Goal: Information Seeking & Learning: Learn about a topic

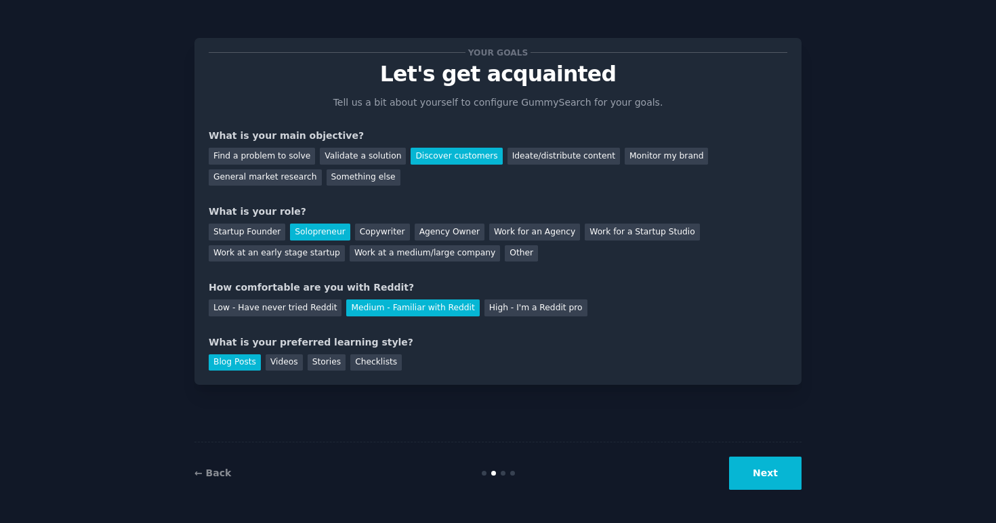
click at [775, 477] on button "Next" at bounding box center [765, 473] width 72 height 33
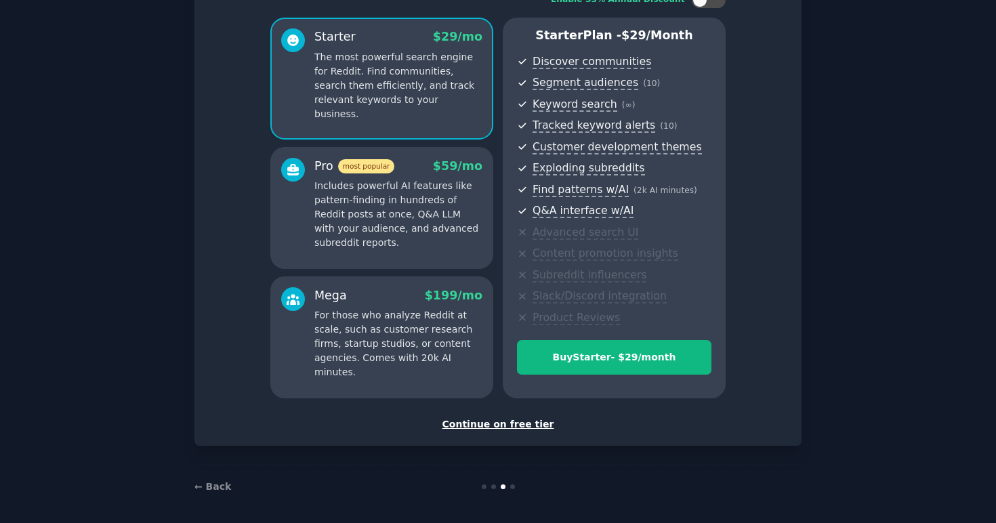
scroll to position [103, 0]
click at [496, 419] on div "Continue on free tier" at bounding box center [498, 425] width 578 height 14
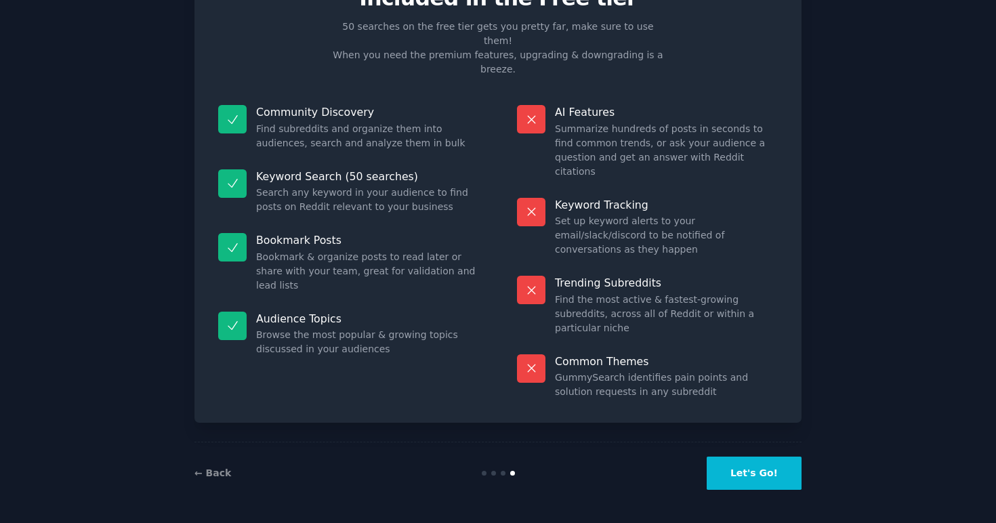
scroll to position [5, 0]
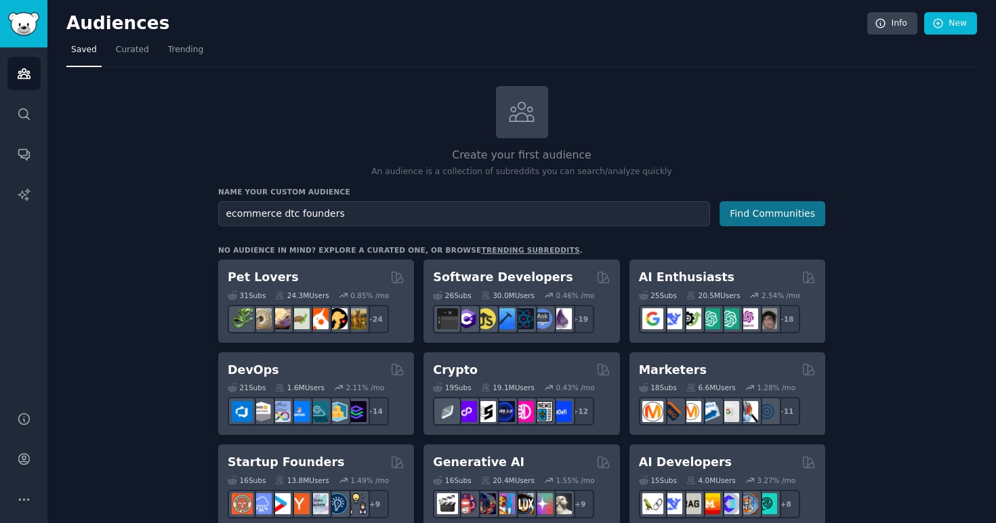
type input "ecommerce dtc founders"
click at [790, 211] on button "Find Communities" at bounding box center [772, 213] width 106 height 25
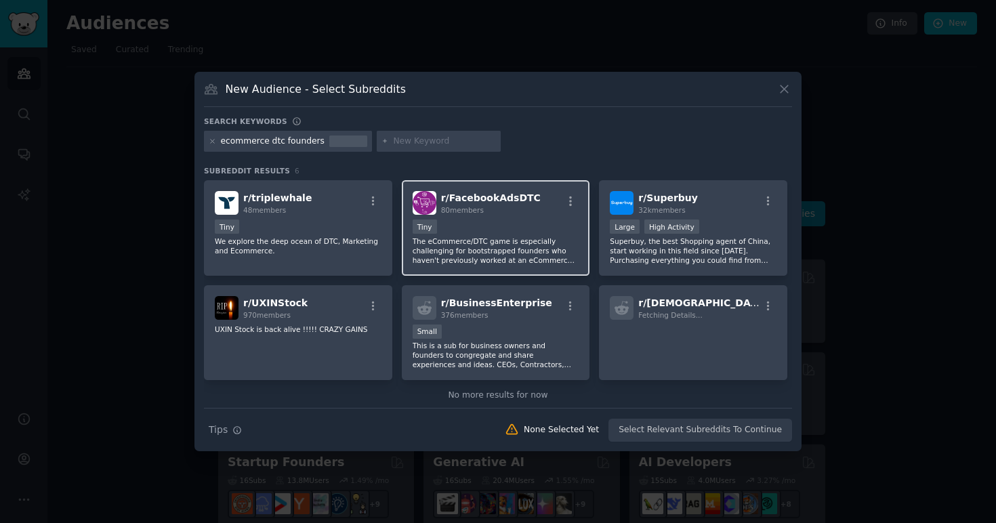
click at [506, 246] on p "The eCommerce/DTC game is especially challenging for bootstrapped founders who …" at bounding box center [496, 250] width 167 height 28
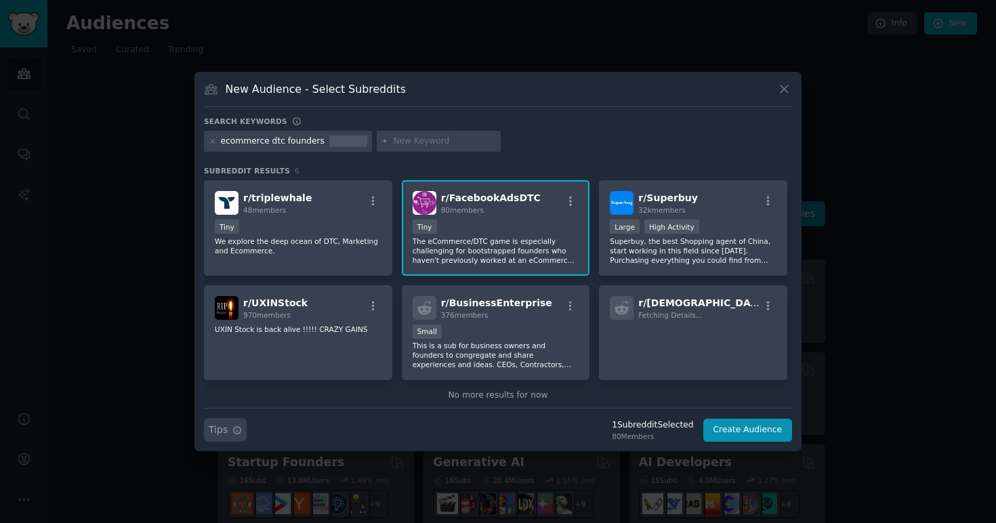
click at [223, 433] on span "Tips" at bounding box center [218, 430] width 19 height 14
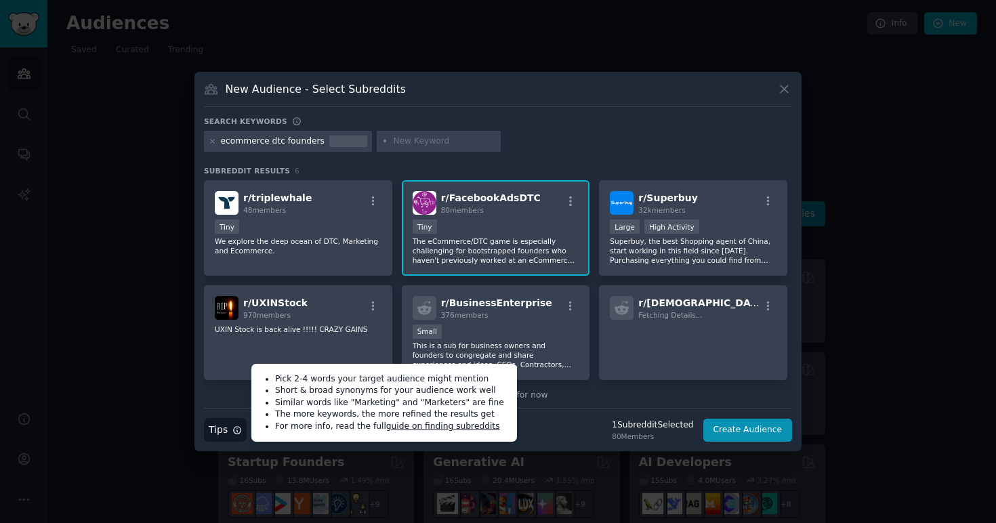
click at [572, 433] on div "Search Tips Tips Pick 2-4 words your target audience might mention Short & broa…" at bounding box center [498, 425] width 588 height 34
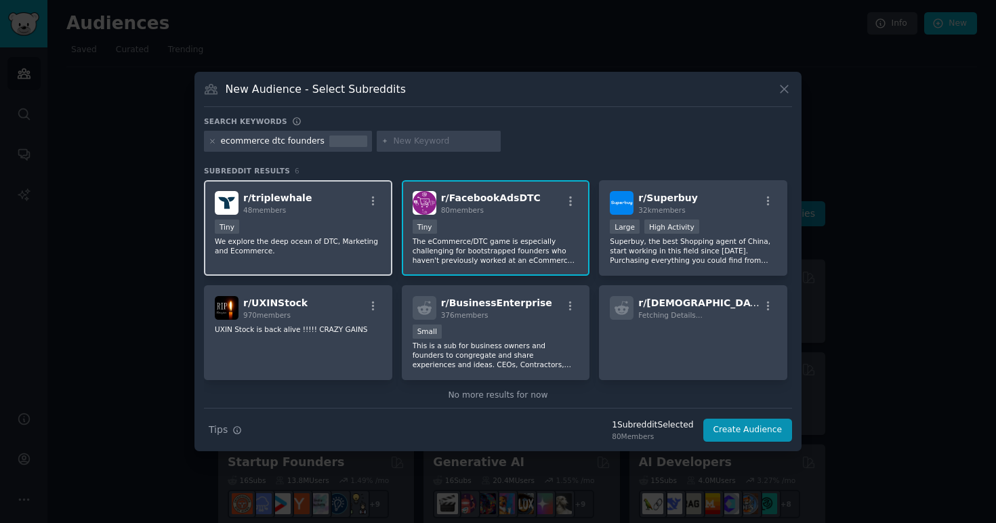
click at [325, 250] on p "We explore the deep ocean of DTC, Marketing and Ecommerce." at bounding box center [298, 245] width 167 height 19
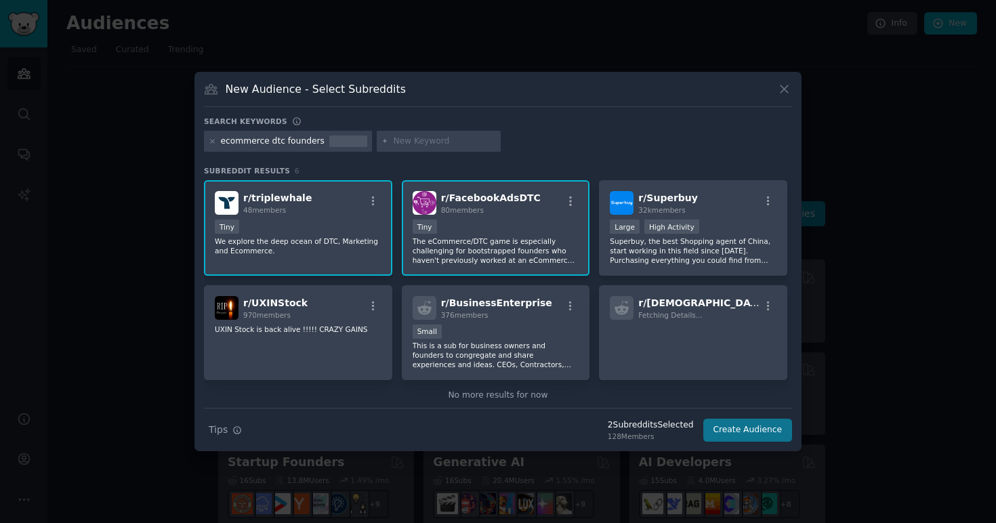
click at [744, 433] on button "Create Audience" at bounding box center [747, 430] width 89 height 23
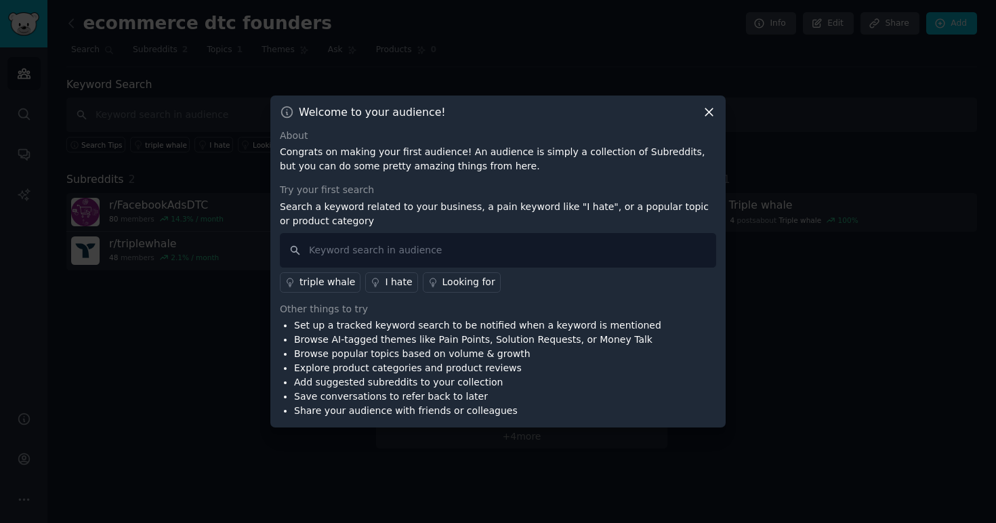
click at [448, 283] on div "Looking for" at bounding box center [468, 282] width 53 height 14
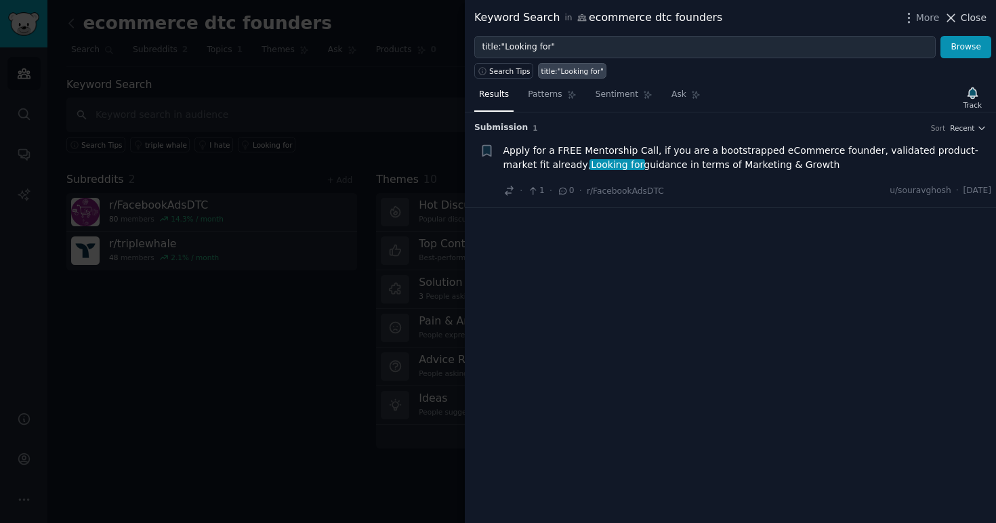
click at [969, 19] on span "Close" at bounding box center [973, 18] width 26 height 14
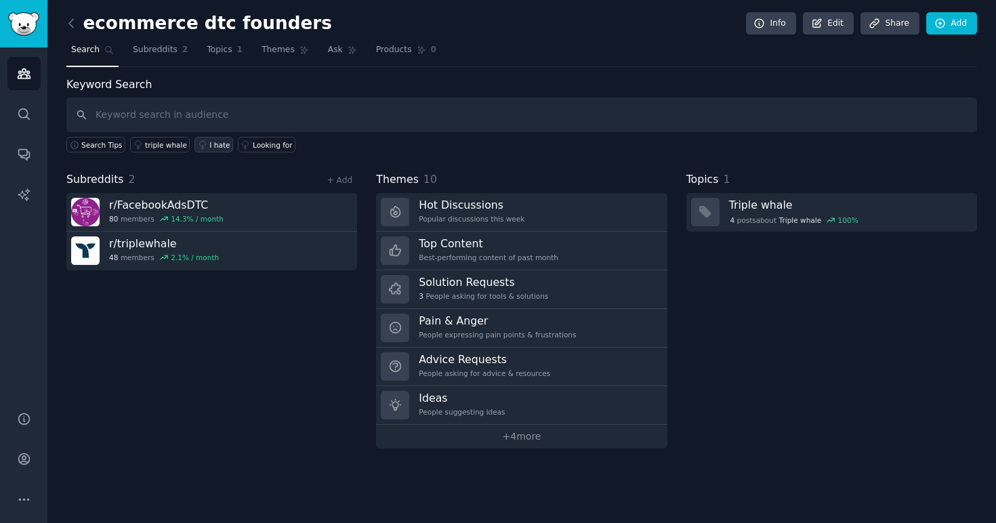
click at [209, 144] on div "I hate" at bounding box center [219, 144] width 20 height 9
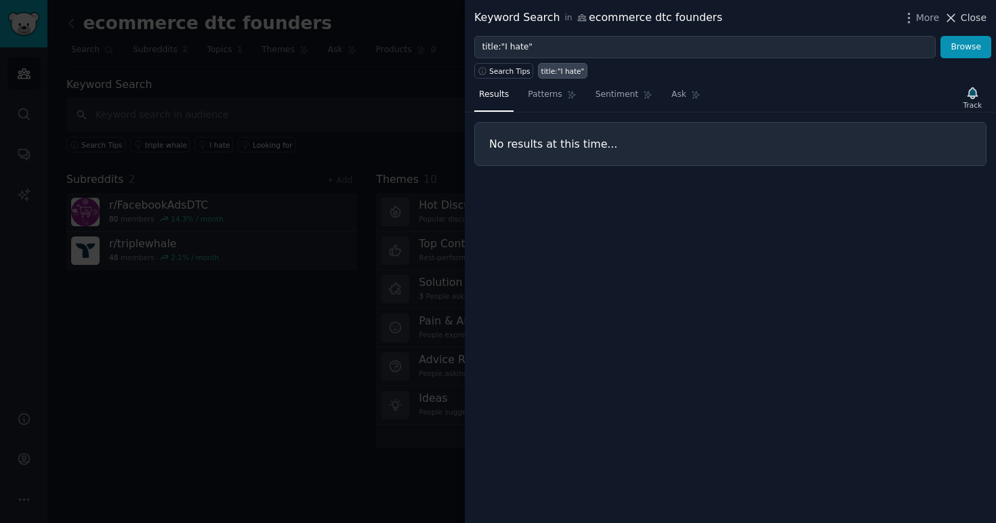
click at [966, 16] on span "Close" at bounding box center [973, 18] width 26 height 14
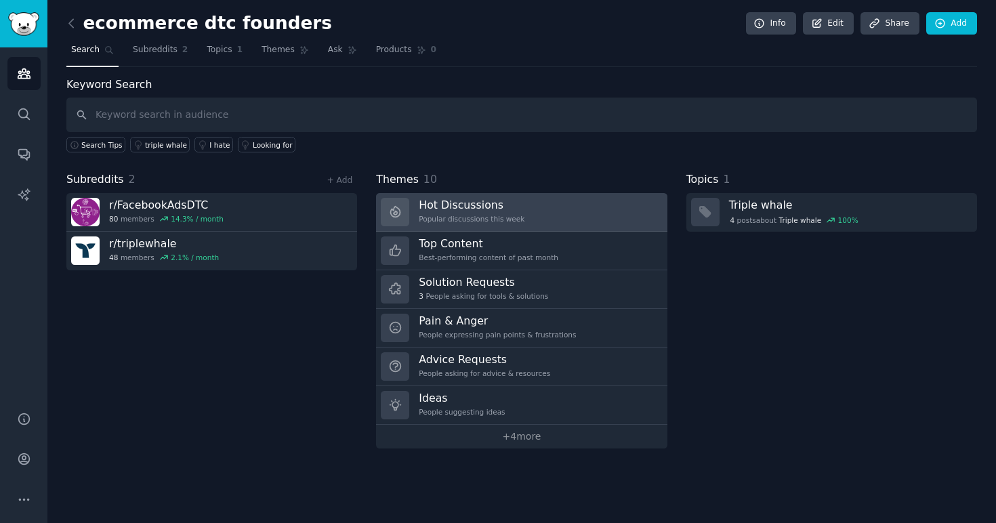
click at [452, 210] on h3 "Hot Discussions" at bounding box center [472, 205] width 106 height 14
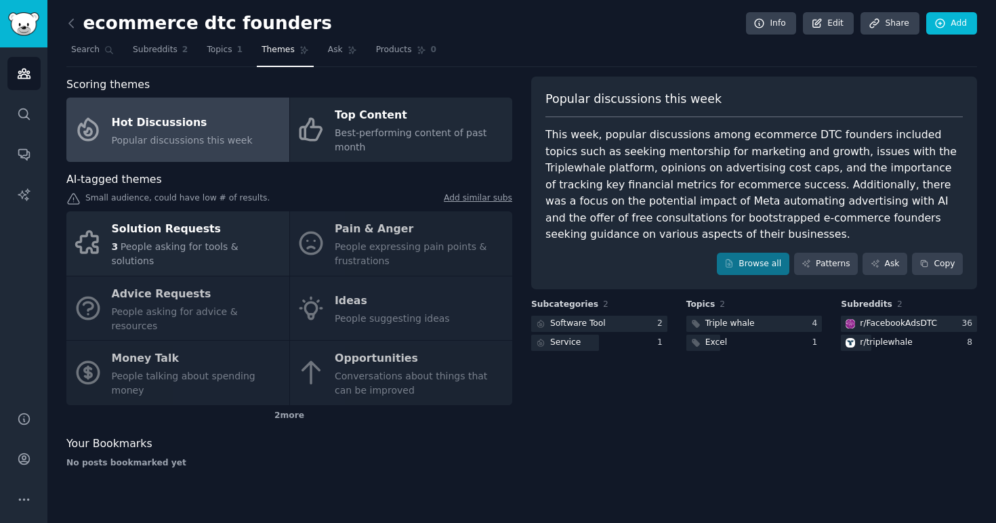
click at [384, 240] on div "Solution Requests 3 People asking for tools & solutions Pain & Anger People exp…" at bounding box center [289, 308] width 446 height 194
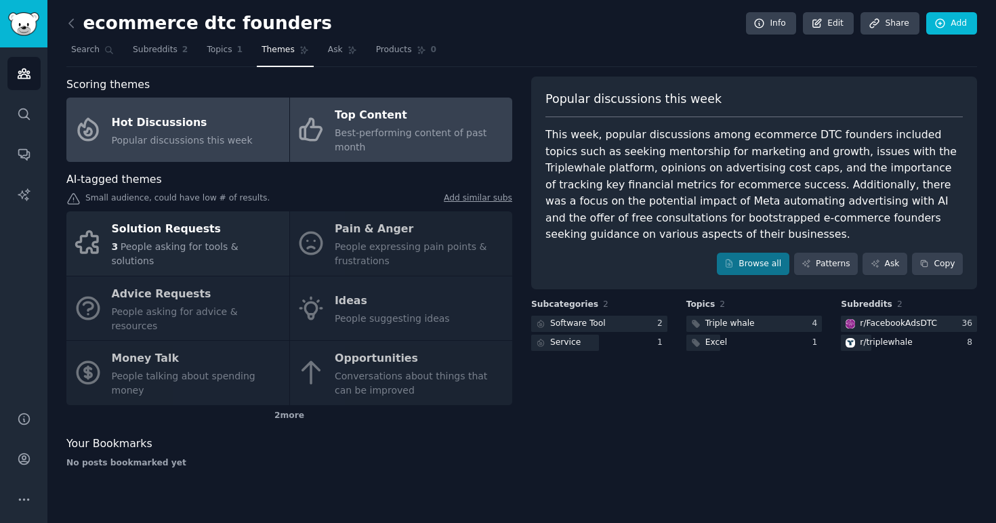
click at [377, 129] on span "Best-performing content of past month" at bounding box center [411, 139] width 152 height 25
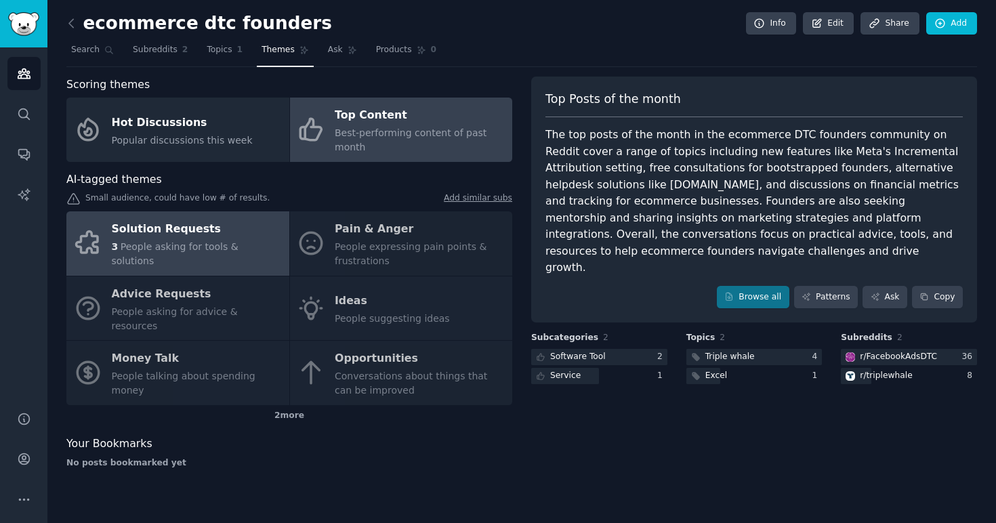
click at [208, 236] on div "Solution Requests" at bounding box center [197, 230] width 171 height 22
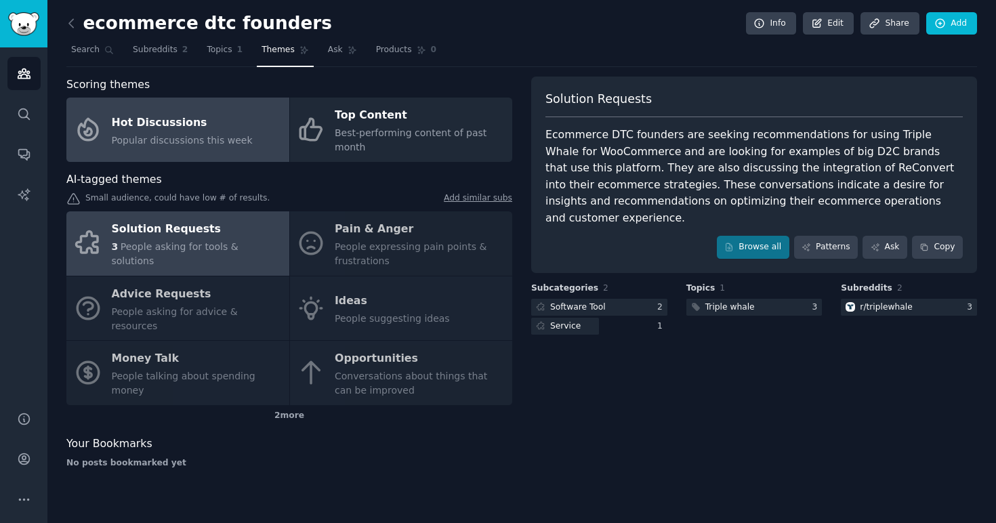
click at [173, 142] on span "Popular discussions this week" at bounding box center [182, 140] width 141 height 11
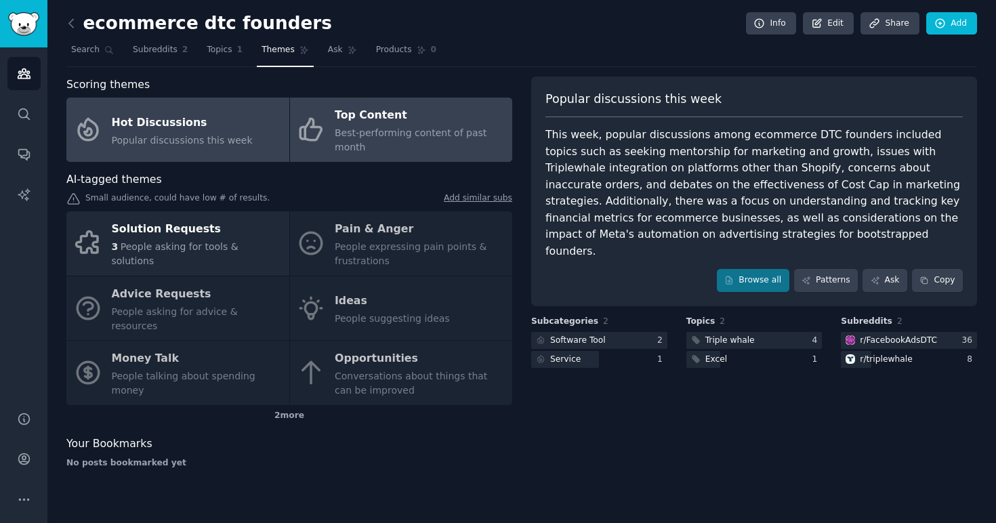
click at [364, 139] on div "Best-performing content of past month" at bounding box center [420, 140] width 171 height 28
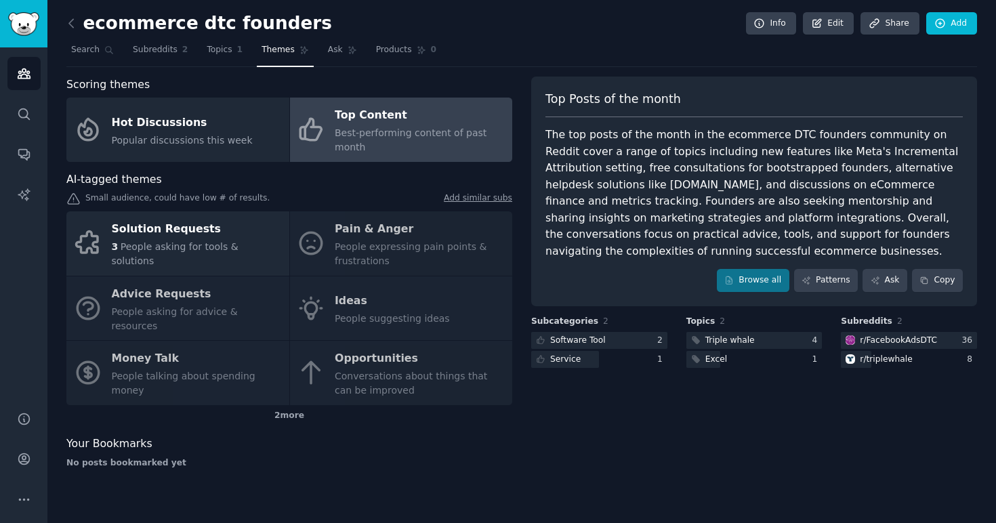
drag, startPoint x: 547, startPoint y: 135, endPoint x: 669, endPoint y: 246, distance: 165.4
click at [669, 246] on div "The top posts of the month in the ecommerce DTC founders community on Reddit co…" at bounding box center [753, 193] width 417 height 133
copy div "The top posts of the month in the ecommerce DTC founders community on Reddit co…"
